Goal: Information Seeking & Learning: Learn about a topic

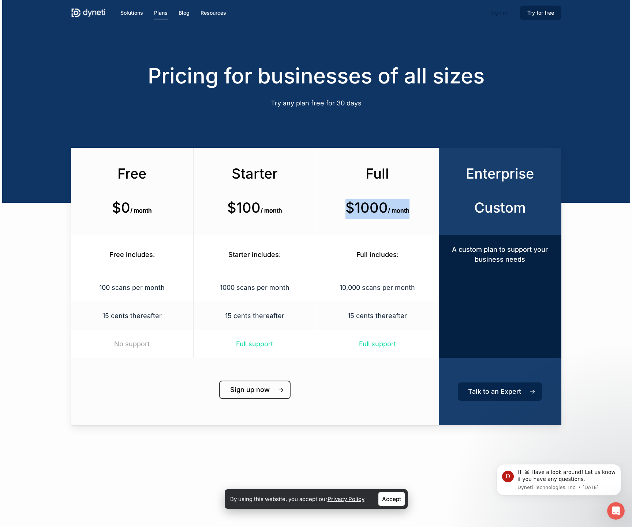
drag, startPoint x: 348, startPoint y: 209, endPoint x: 413, endPoint y: 211, distance: 64.8
click at [413, 211] on h3 "$1000 / month" at bounding box center [377, 209] width 95 height 20
drag, startPoint x: 342, startPoint y: 290, endPoint x: 396, endPoint y: 306, distance: 56.2
click at [422, 291] on p "10,000 scans per month" at bounding box center [377, 288] width 104 height 10
drag, startPoint x: 350, startPoint y: 320, endPoint x: 408, endPoint y: 320, distance: 58.6
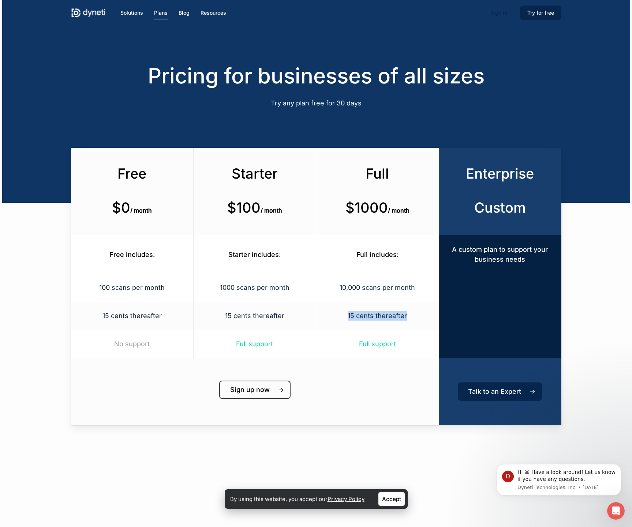
click at [408, 320] on p "15 cents thereafter" at bounding box center [377, 316] width 104 height 10
drag, startPoint x: 465, startPoint y: 172, endPoint x: 526, endPoint y: 211, distance: 72.4
click at [526, 211] on div "Enterprise Custom" at bounding box center [499, 189] width 95 height 57
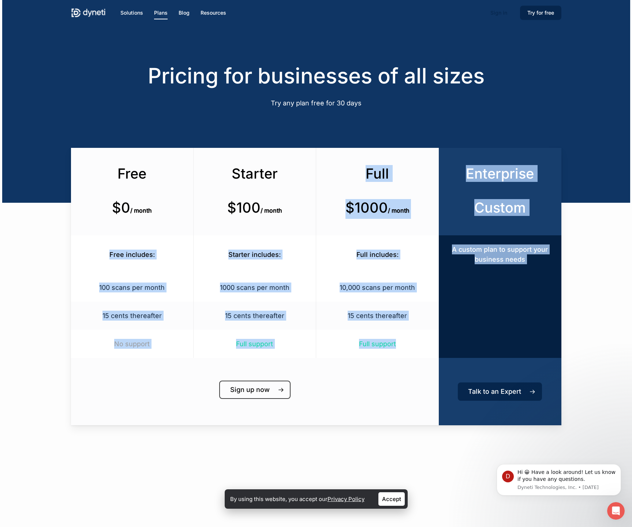
drag, startPoint x: 363, startPoint y: 172, endPoint x: 376, endPoint y: 262, distance: 90.1
click at [400, 340] on div "Free $0 / month Starter $100 / month Full $1000 / month Enterprise Custom Free …" at bounding box center [316, 286] width 490 height 277
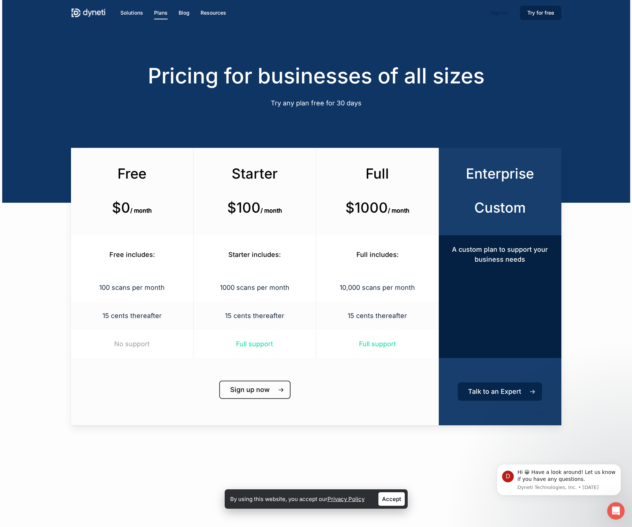
click at [377, 190] on div "Full $1000 / month" at bounding box center [377, 191] width 95 height 60
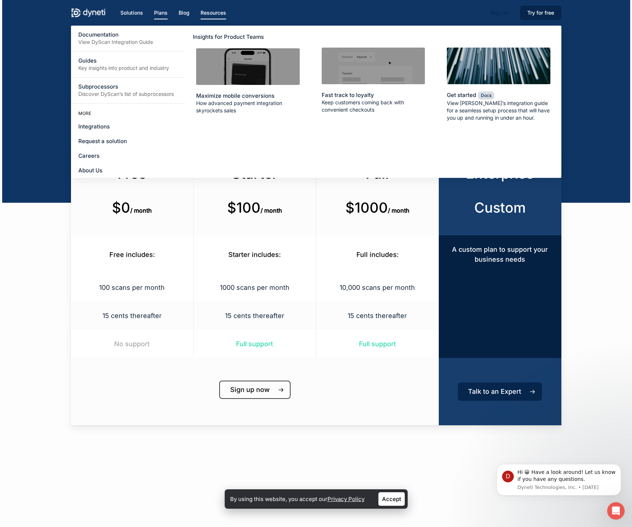
click at [219, 23] on li "Resources Documentation View DyScan Integration Guide Guides Key insights into …" at bounding box center [213, 13] width 37 height 26
